Goal: Check status: Check status

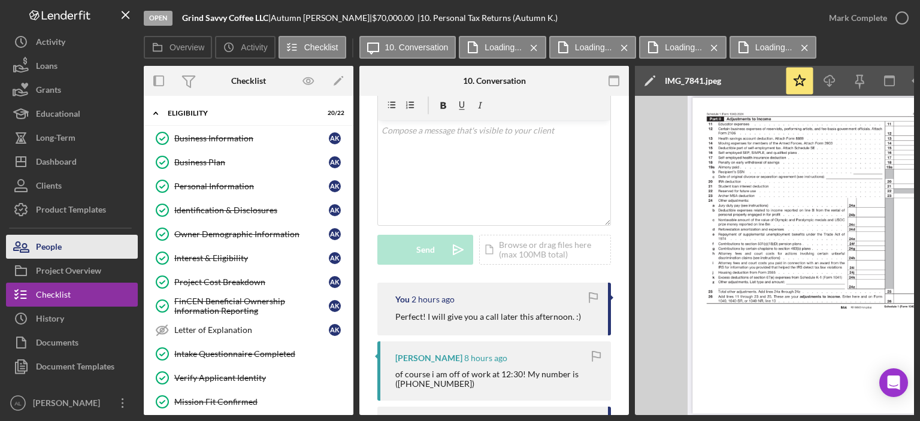
click at [84, 249] on button "People" at bounding box center [72, 247] width 132 height 24
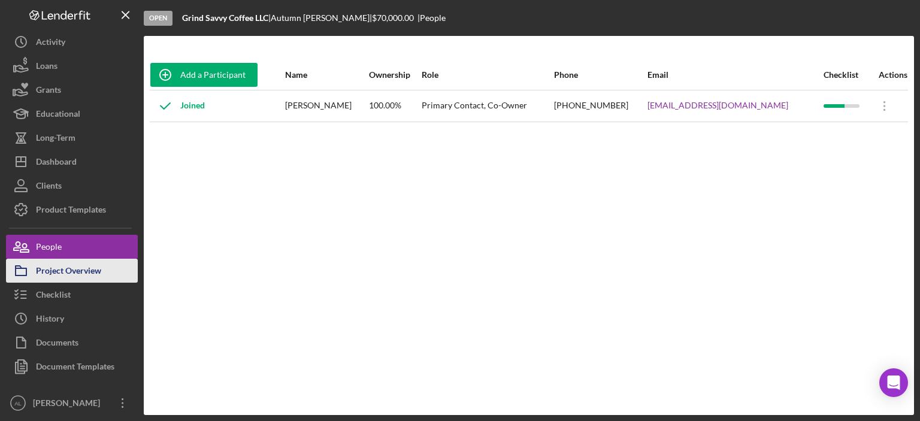
click at [92, 270] on div "Project Overview" at bounding box center [68, 272] width 65 height 27
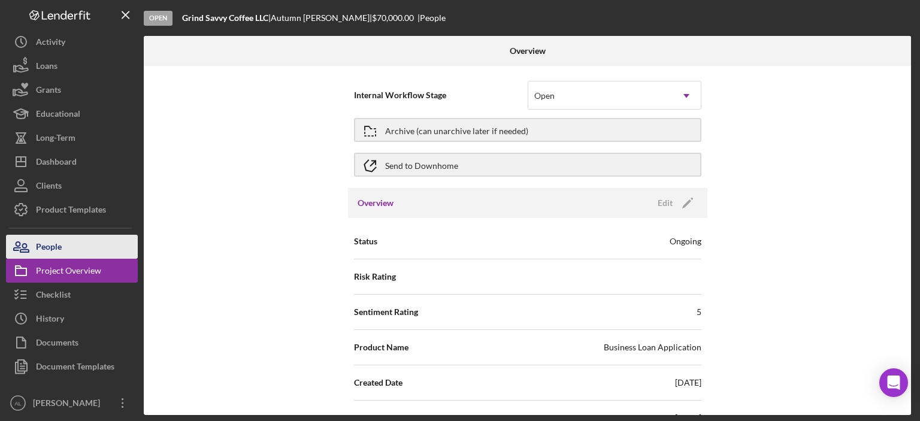
click at [93, 250] on button "People" at bounding box center [72, 247] width 132 height 24
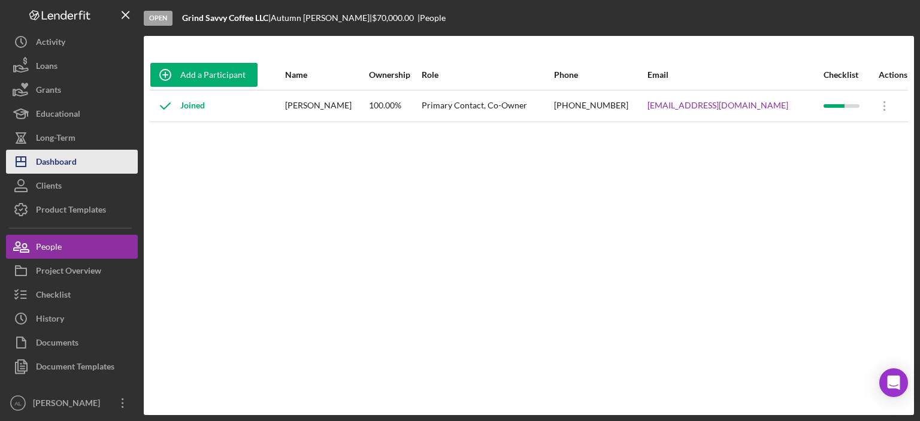
click at [96, 170] on button "Icon/Dashboard Dashboard" at bounding box center [72, 162] width 132 height 24
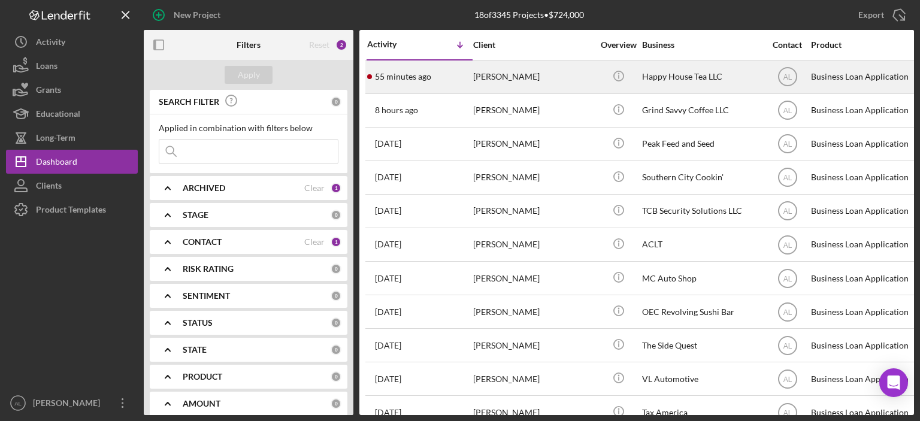
click at [466, 76] on div "55 minutes ago [PERSON_NAME]" at bounding box center [419, 77] width 105 height 32
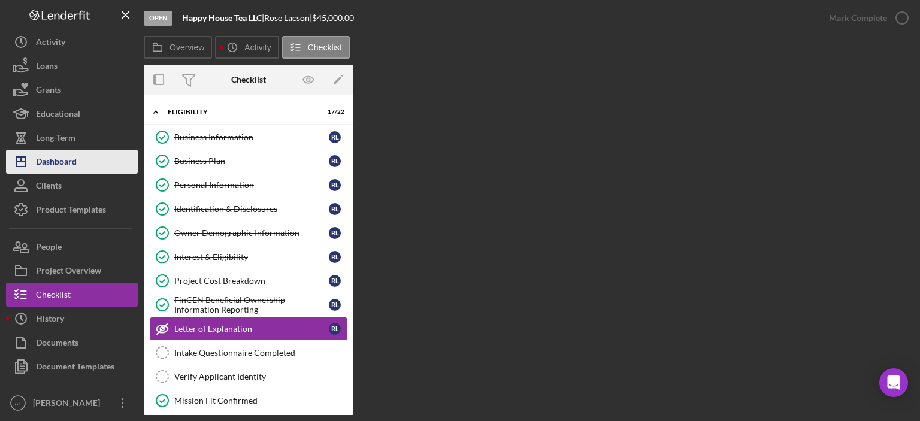
scroll to position [72, 0]
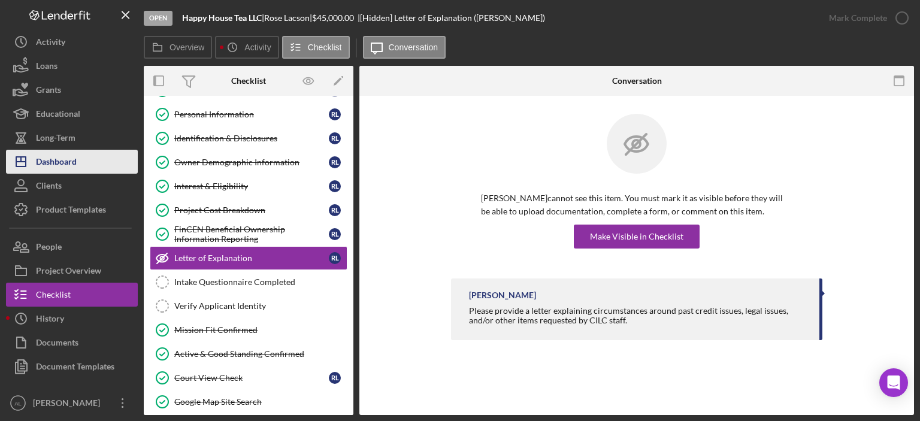
click at [62, 161] on div "Dashboard" at bounding box center [56, 163] width 41 height 27
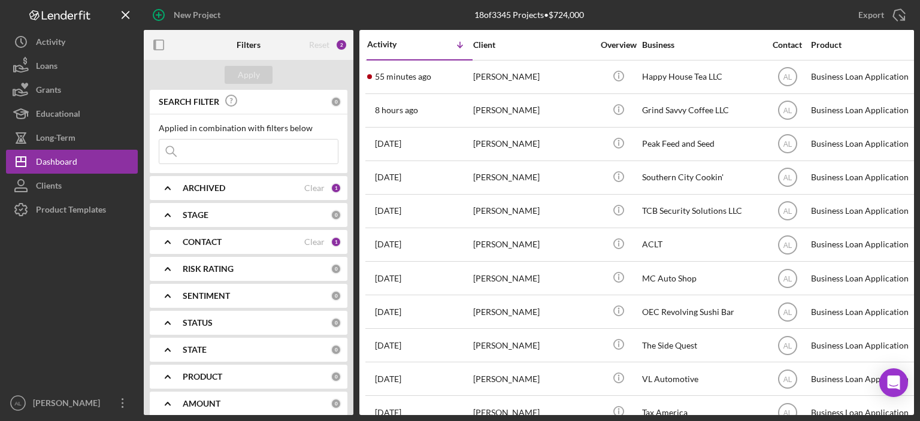
click at [448, 107] on div "8 hours ago [PERSON_NAME]" at bounding box center [419, 111] width 105 height 32
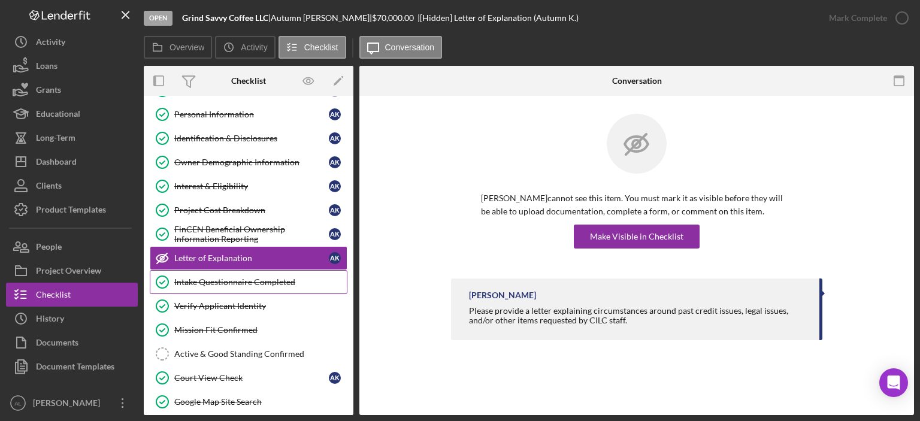
scroll to position [406, 0]
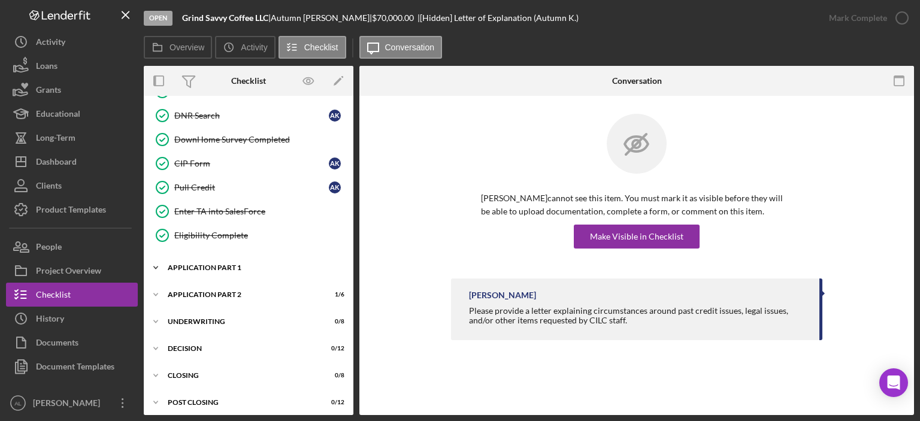
click at [232, 267] on div "Icon/Expander Application Part 1 5 / 11" at bounding box center [249, 268] width 210 height 24
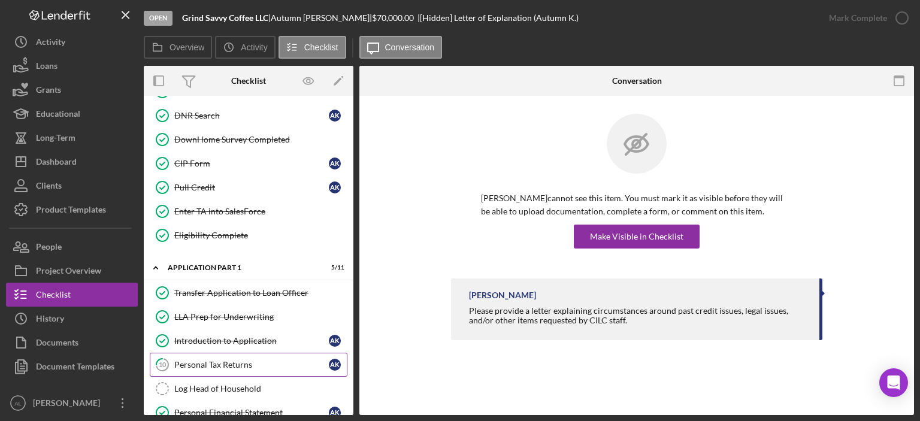
click at [217, 360] on div "Personal Tax Returns" at bounding box center [251, 365] width 155 height 10
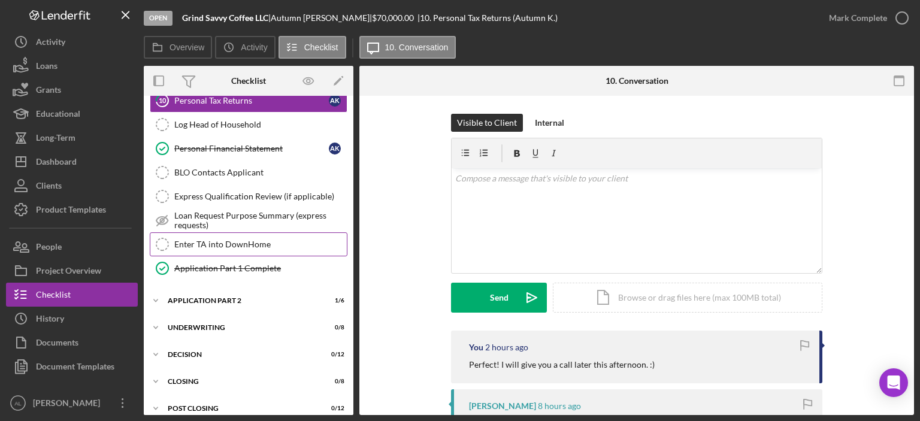
scroll to position [673, 0]
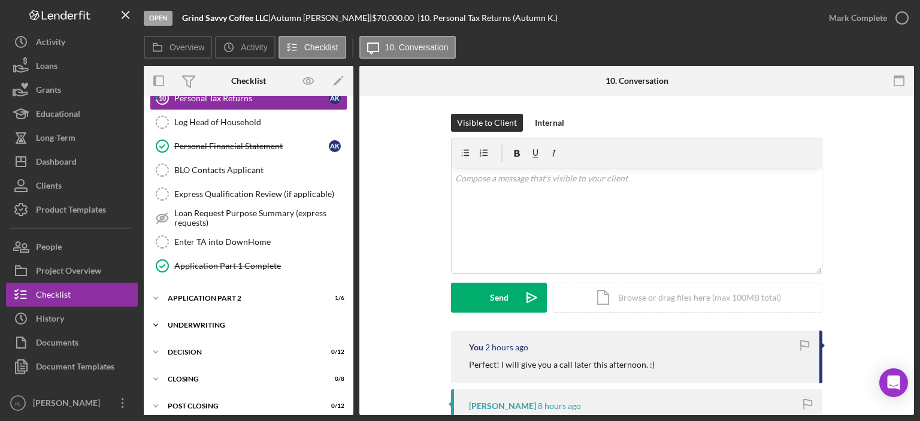
click at [223, 322] on div "Underwriting" at bounding box center [253, 325] width 171 height 7
click at [233, 286] on div "Icon/Expander Application Part 2 1 / 6" at bounding box center [249, 298] width 210 height 24
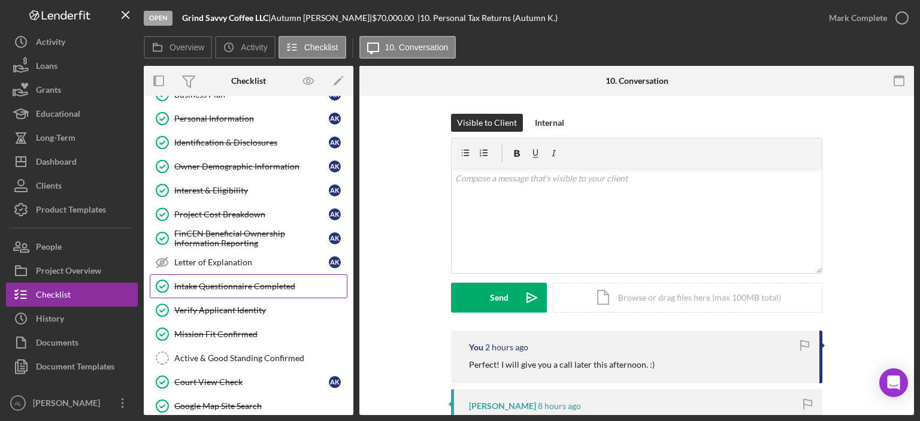
scroll to position [68, 0]
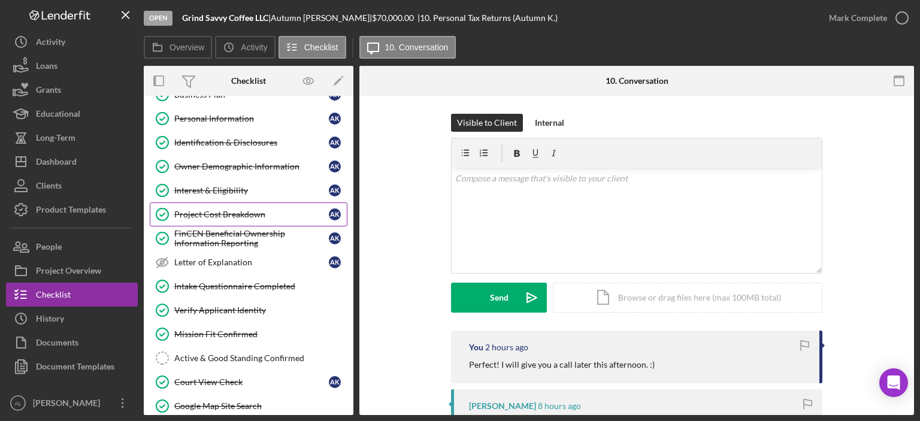
click at [230, 213] on div "Project Cost Breakdown" at bounding box center [251, 215] width 155 height 10
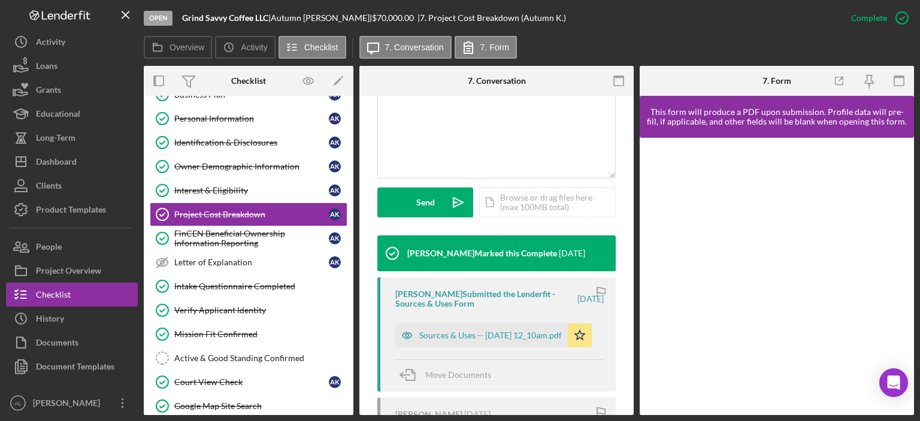
scroll to position [416, 0]
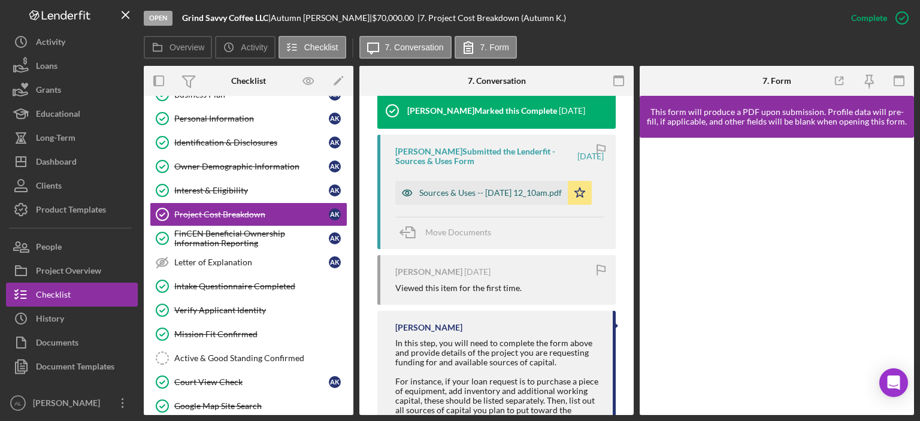
click at [450, 191] on div "Sources & Uses -- [DATE] 12_10am.pdf" at bounding box center [490, 193] width 143 height 10
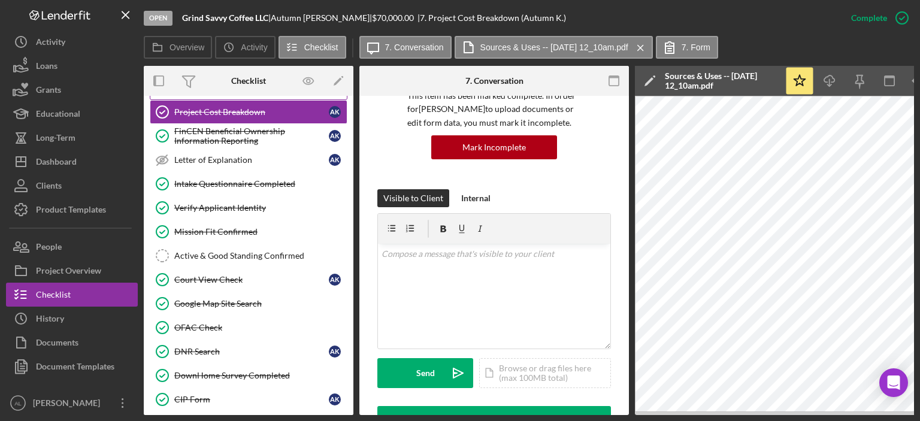
scroll to position [170, 0]
click at [387, 143] on div "This item has been marked complete. In order for [PERSON_NAME] to upload docume…" at bounding box center [494, 100] width 234 height 178
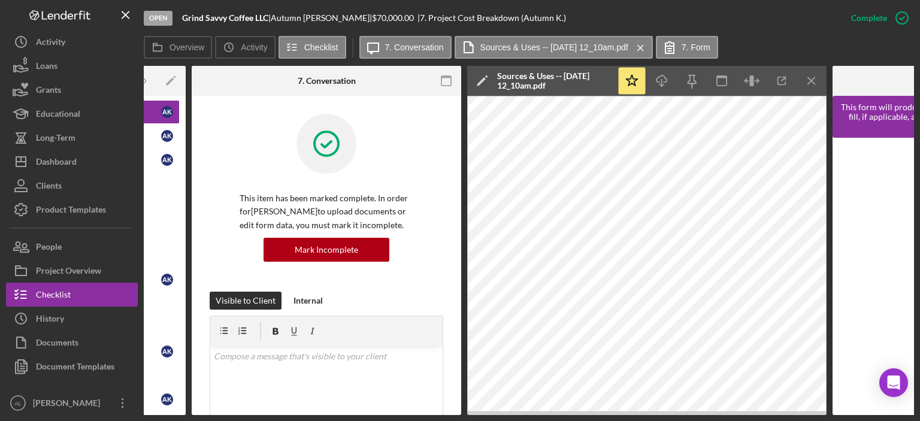
scroll to position [0, 0]
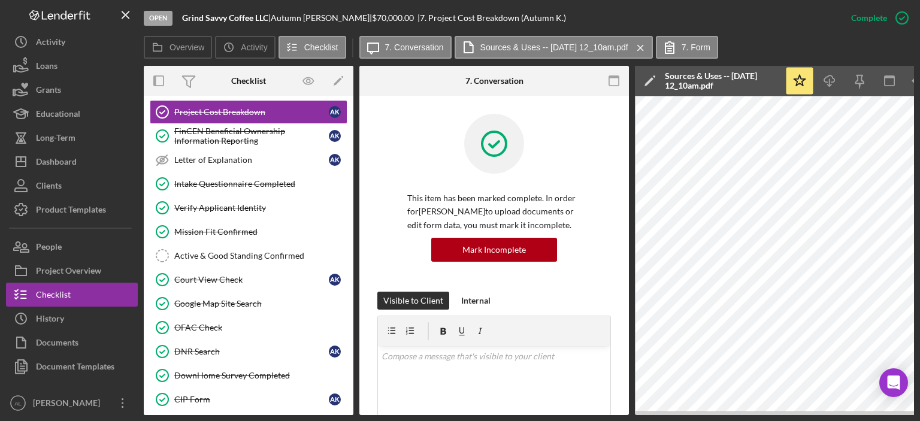
click at [583, 166] on div "This item has been marked complete. In order for [PERSON_NAME] to upload docume…" at bounding box center [494, 203] width 234 height 178
click at [592, 140] on div "This item has been marked complete. In order for [PERSON_NAME] to upload docume…" at bounding box center [494, 203] width 234 height 178
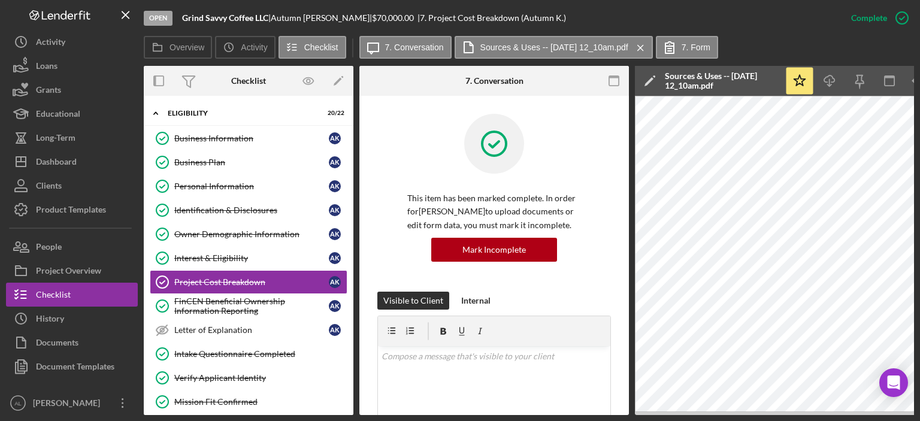
click at [370, 77] on div at bounding box center [404, 81] width 90 height 30
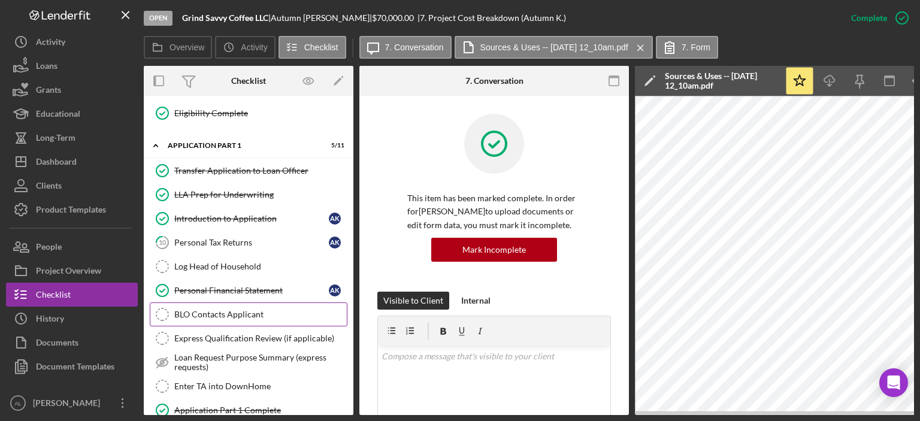
scroll to position [570, 0]
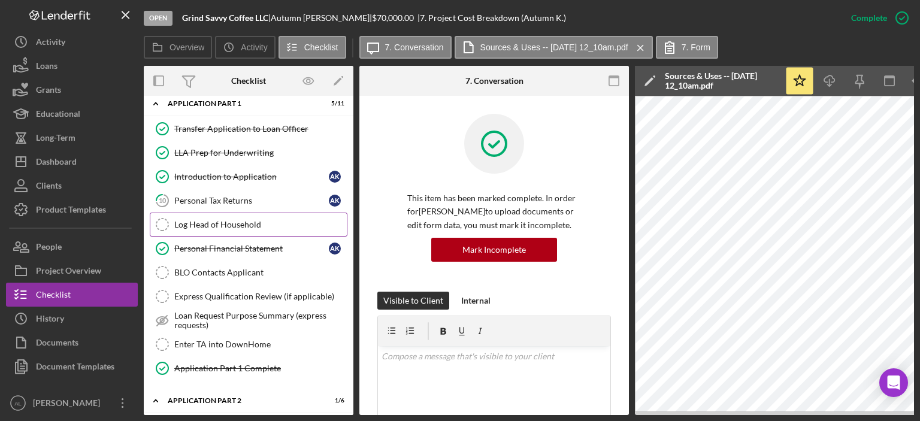
click at [280, 229] on link "Log Head of Household Log Head of Household" at bounding box center [249, 225] width 198 height 24
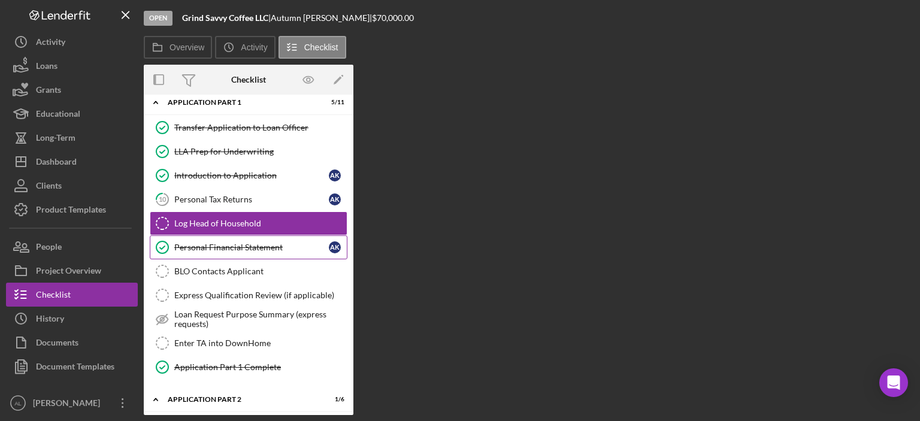
click at [280, 243] on div "Personal Financial Statement" at bounding box center [251, 248] width 155 height 10
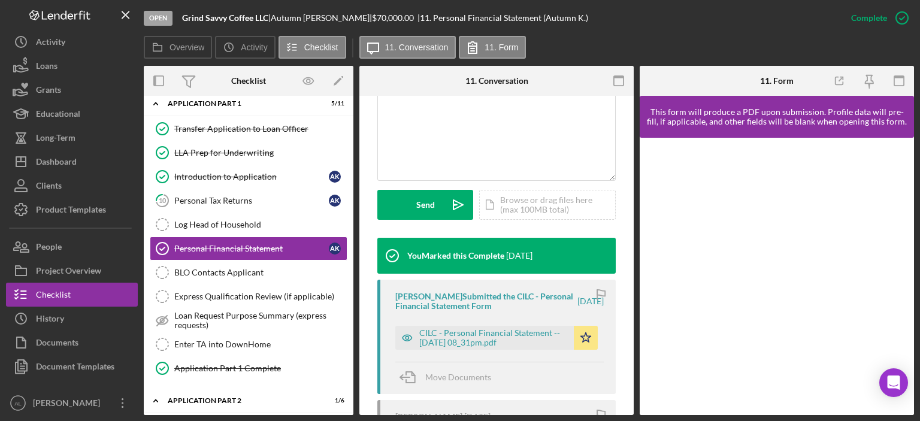
scroll to position [286, 0]
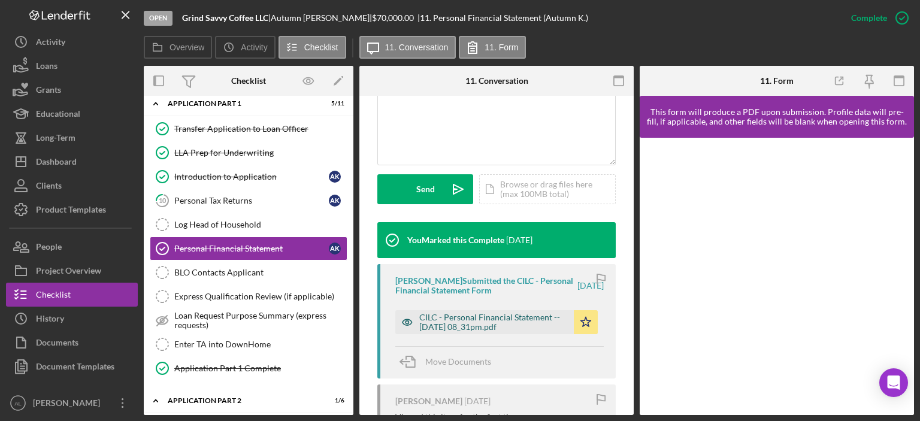
click at [447, 313] on div "CILC - Personal Financial Statement -- [DATE] 08_31pm.pdf" at bounding box center [493, 322] width 149 height 19
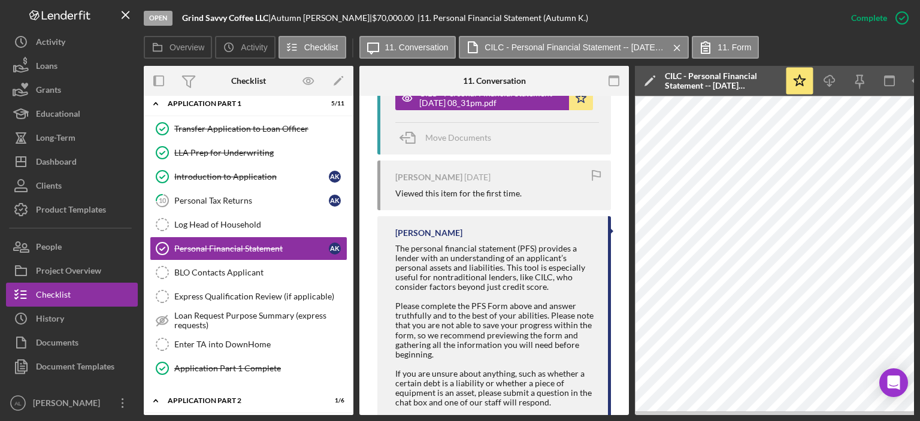
scroll to position [544, 0]
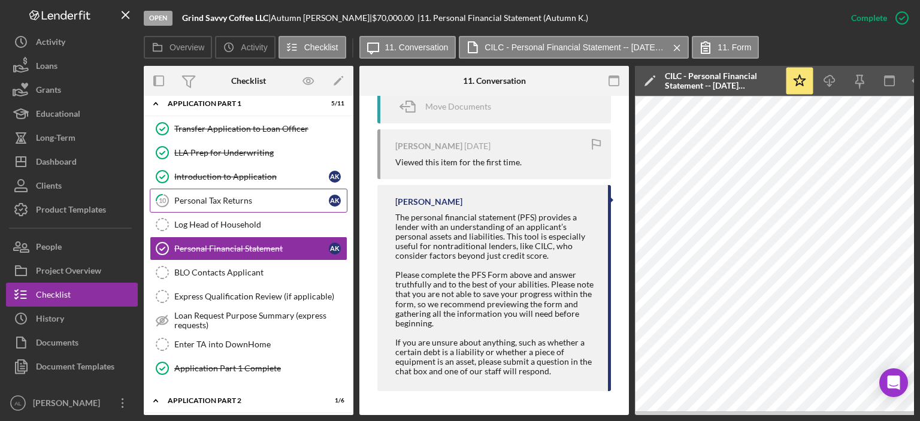
click at [261, 189] on link "10 Personal Tax Returns A K" at bounding box center [249, 201] width 198 height 24
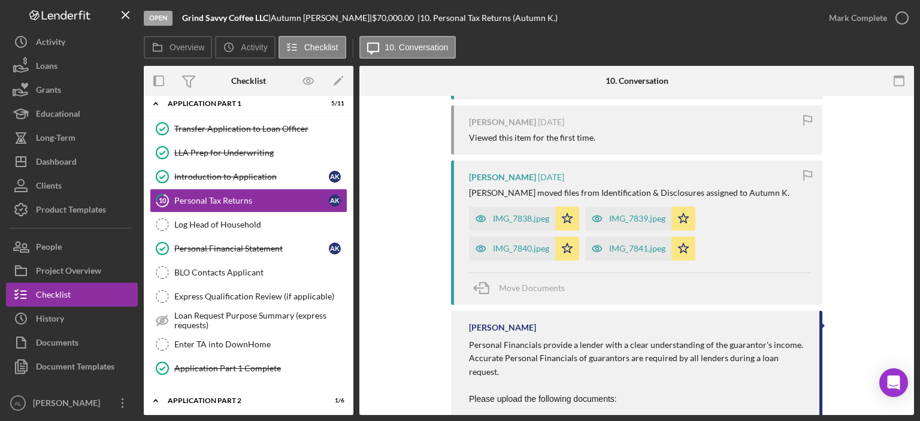
scroll to position [551, 0]
click at [517, 213] on div "IMG_7838.jpeg" at bounding box center [521, 218] width 56 height 10
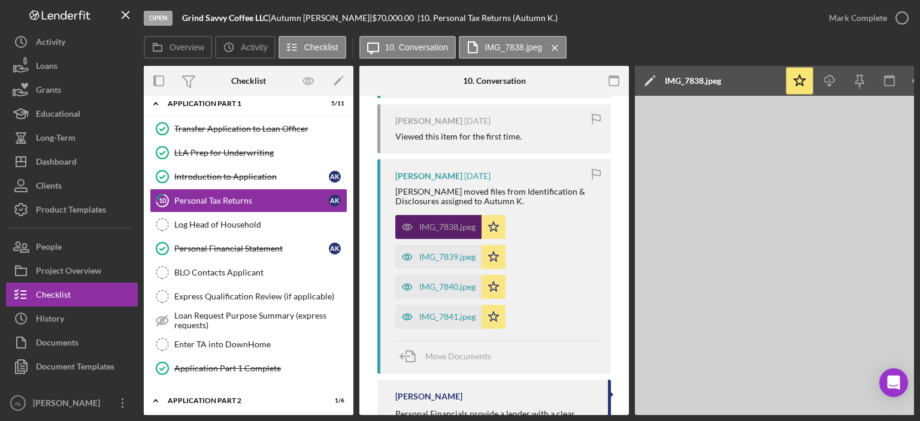
scroll to position [0, 80]
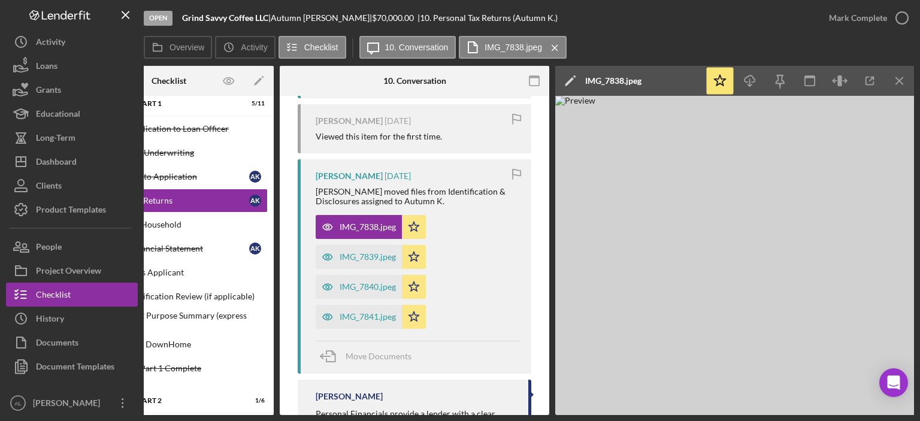
click at [730, 222] on img at bounding box center [734, 255] width 359 height 319
click at [517, 295] on div "[PERSON_NAME] [DATE] [PERSON_NAME] moved files from Identification & Disclosure…" at bounding box center [415, 266] width 234 height 214
